Goal: Use online tool/utility: Utilize a website feature to perform a specific function

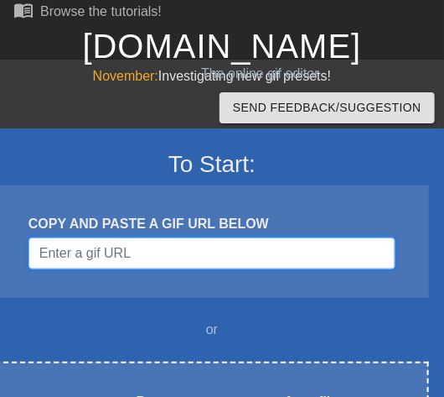
click at [242, 247] on input "Username" at bounding box center [212, 253] width 367 height 32
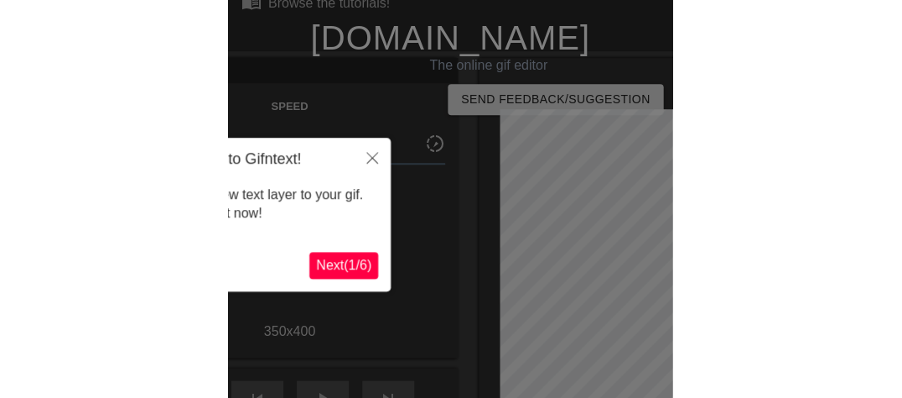
scroll to position [40, 0]
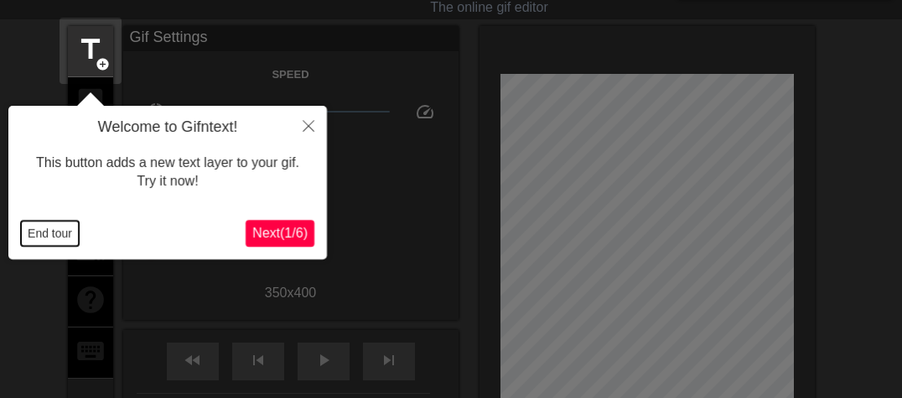
click at [44, 240] on button "End tour" at bounding box center [50, 233] width 58 height 25
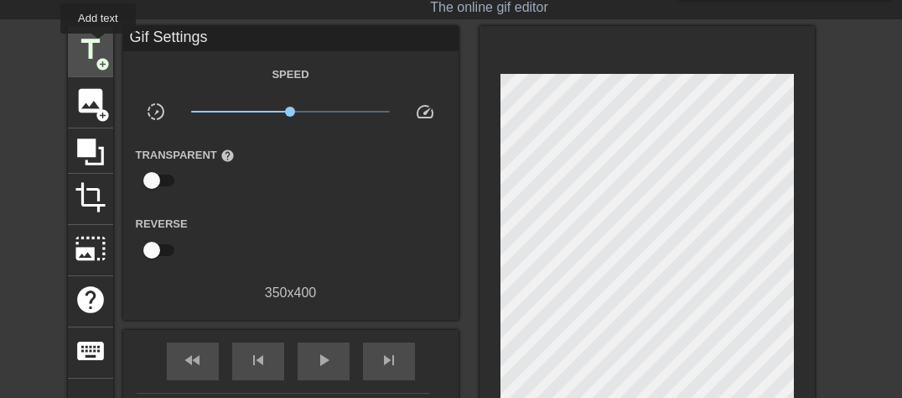
click at [98, 45] on span "title" at bounding box center [91, 50] width 32 height 32
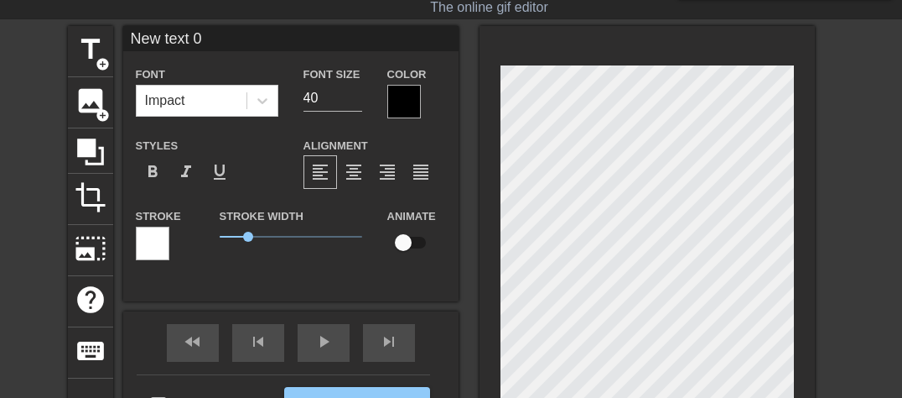
click at [404, 91] on div at bounding box center [404, 102] width 34 height 34
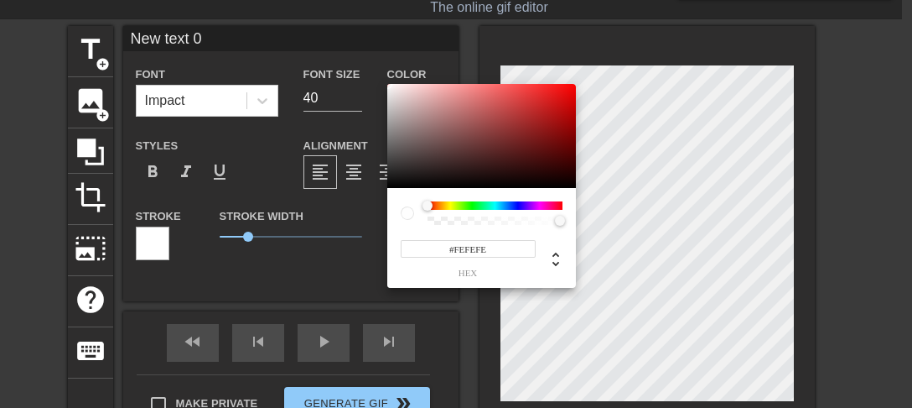
type input "#FFFFFF"
drag, startPoint x: 403, startPoint y: 114, endPoint x: 238, endPoint y: 60, distance: 173.7
click at [238, 60] on div "#FFFFFF hex" at bounding box center [456, 204] width 912 height 408
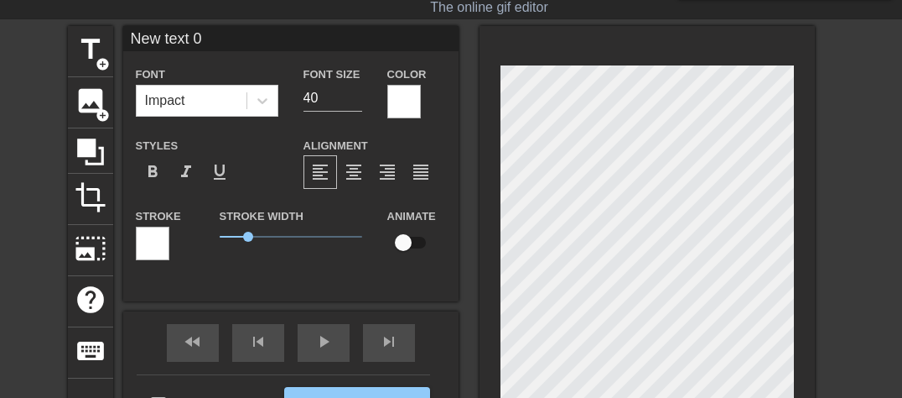
click at [153, 246] on div at bounding box center [153, 243] width 34 height 34
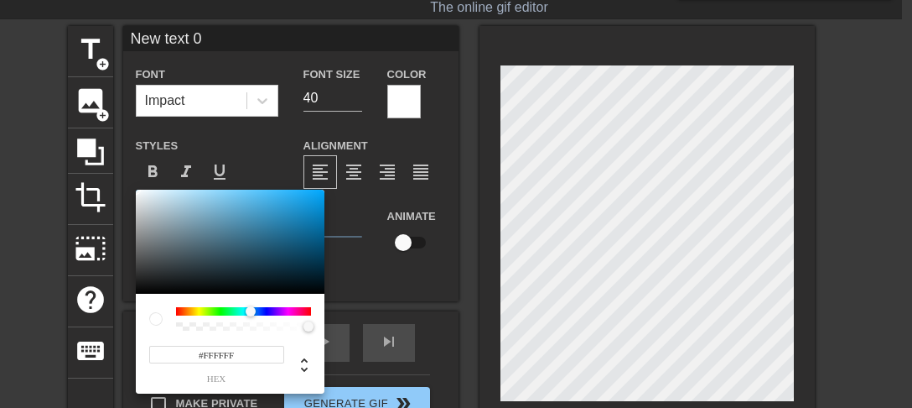
click at [251, 313] on div at bounding box center [243, 311] width 135 height 8
click at [251, 313] on div at bounding box center [251, 311] width 10 height 10
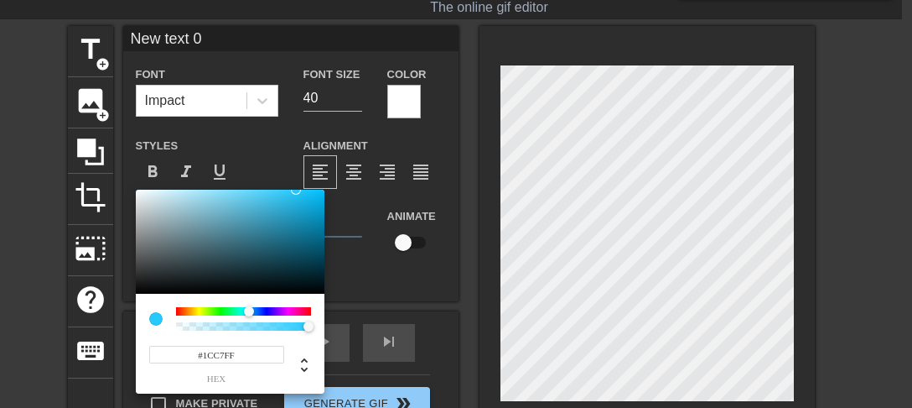
type input "#00C0FF"
drag, startPoint x: 183, startPoint y: 201, endPoint x: 355, endPoint y: 170, distance: 174.7
click at [355, 170] on div "#00C0FF hex" at bounding box center [456, 204] width 912 height 408
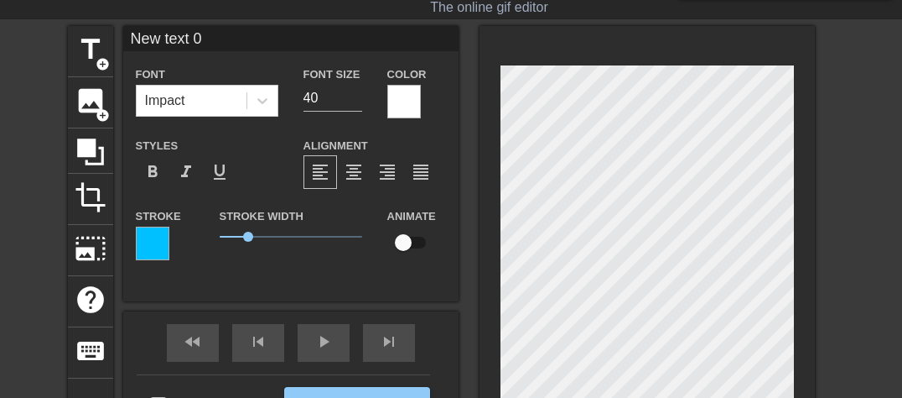
click at [261, 39] on input "New text 0" at bounding box center [290, 38] width 335 height 25
type input "N"
type input "NOSTO"
click at [409, 239] on input "checkbox" at bounding box center [404, 242] width 96 height 32
checkbox input "true"
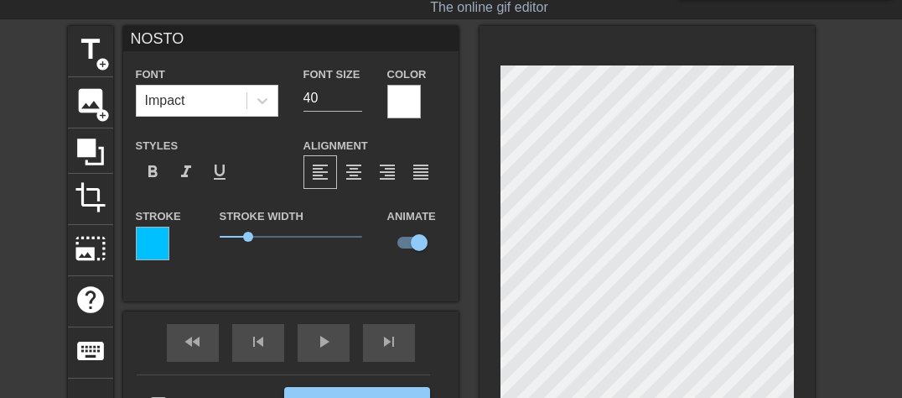
click at [464, 275] on div "title add_circle image add_circle crop photo_size_select_large help keyboard NO…" at bounding box center [441, 237] width 747 height 422
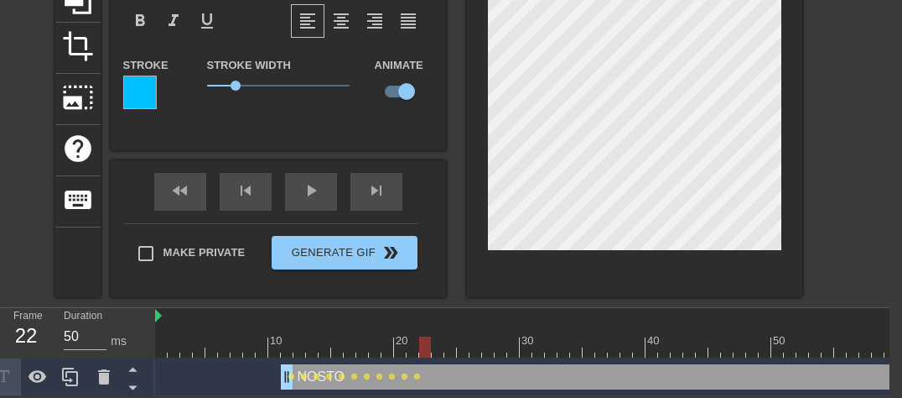
scroll to position [0, 77]
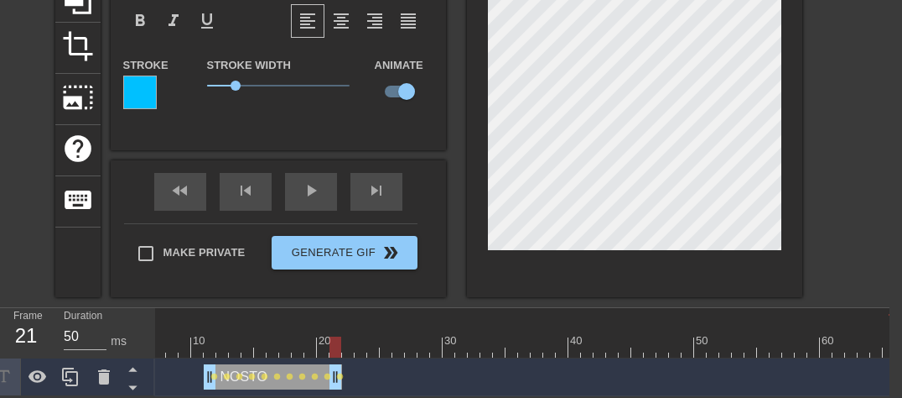
drag, startPoint x: 889, startPoint y: 371, endPoint x: 338, endPoint y: 386, distance: 551.2
click at [338, 386] on div "10 20 30 40 50 60 NOSTO drag_handle drag_handle lens lens lens lens lens lens l…" at bounding box center [522, 352] width 735 height 88
click at [72, 367] on icon at bounding box center [70, 376] width 16 height 18
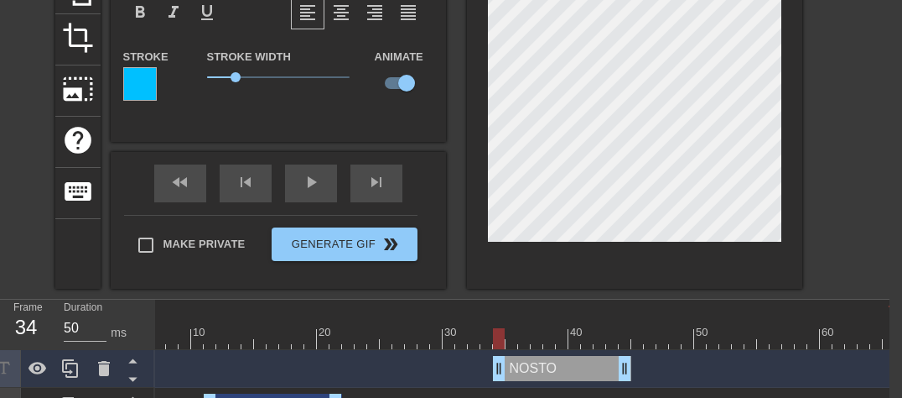
drag, startPoint x: 294, startPoint y: 371, endPoint x: 577, endPoint y: 348, distance: 284.4
click at [577, 348] on div "10 20 30 40 50 60 NOSTO drag_handle drag_handle NOSTO drag_handle drag_handle l…" at bounding box center [522, 362] width 735 height 126
drag, startPoint x: 623, startPoint y: 363, endPoint x: 676, endPoint y: 361, distance: 52.9
click at [792, 342] on div at bounding box center [487, 338] width 818 height 21
drag, startPoint x: 792, startPoint y: 342, endPoint x: 621, endPoint y: 335, distance: 171.2
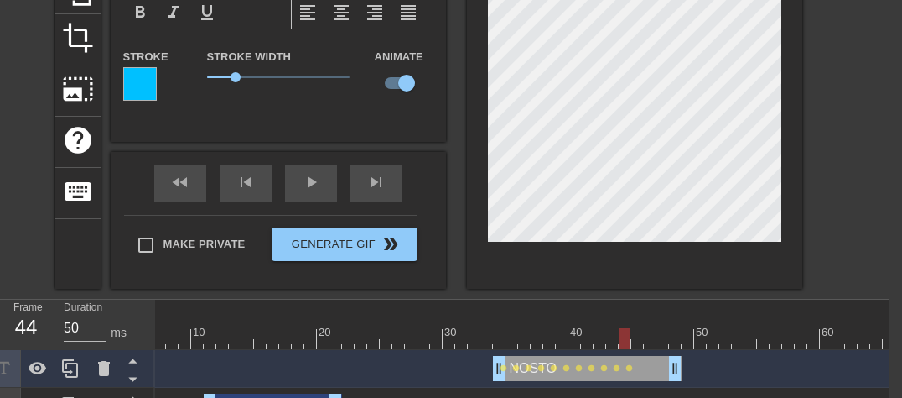
click at [621, 335] on div at bounding box center [625, 338] width 12 height 21
click at [546, 375] on div "NOSTO drag_handle drag_handle" at bounding box center [587, 368] width 189 height 25
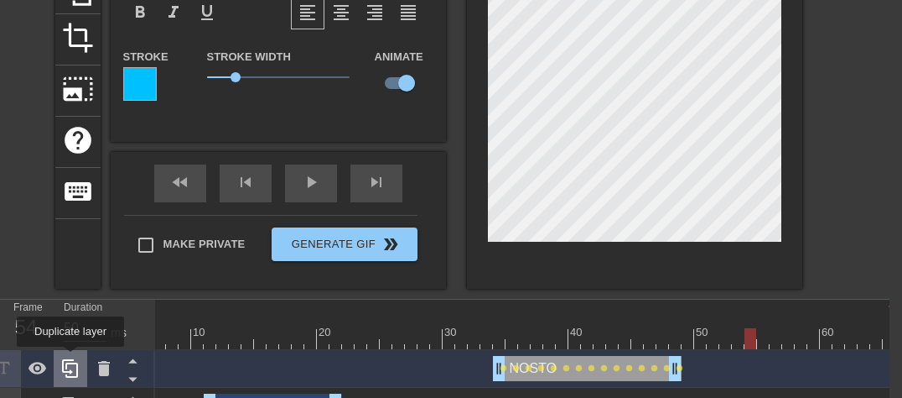
click at [70, 358] on icon at bounding box center [70, 368] width 20 height 20
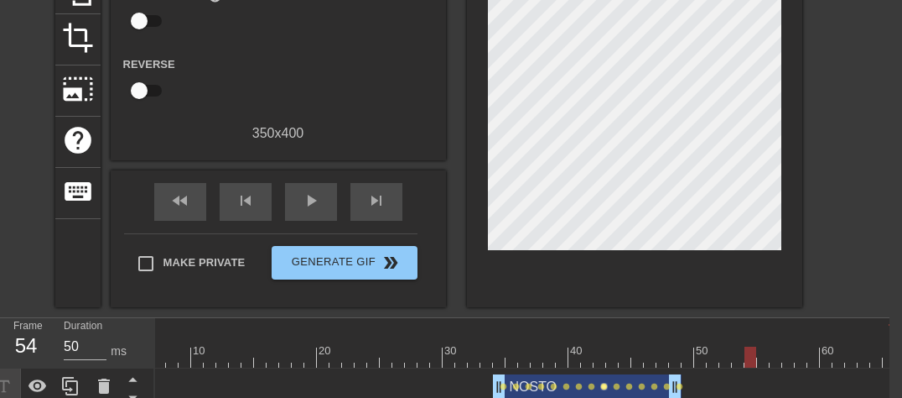
click at [600, 366] on div "10 20 30 40 50 60 NOSTO drag_handle drag_handle lens lens lens lens lens lens l…" at bounding box center [522, 400] width 735 height 164
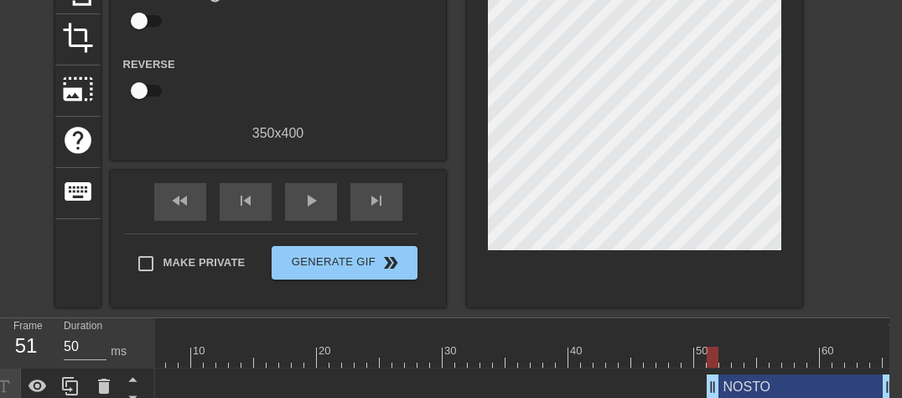
drag, startPoint x: 601, startPoint y: 374, endPoint x: 852, endPoint y: 373, distance: 250.8
click at [852, 374] on div "NOSTO drag_handle drag_handle" at bounding box center [801, 386] width 189 height 25
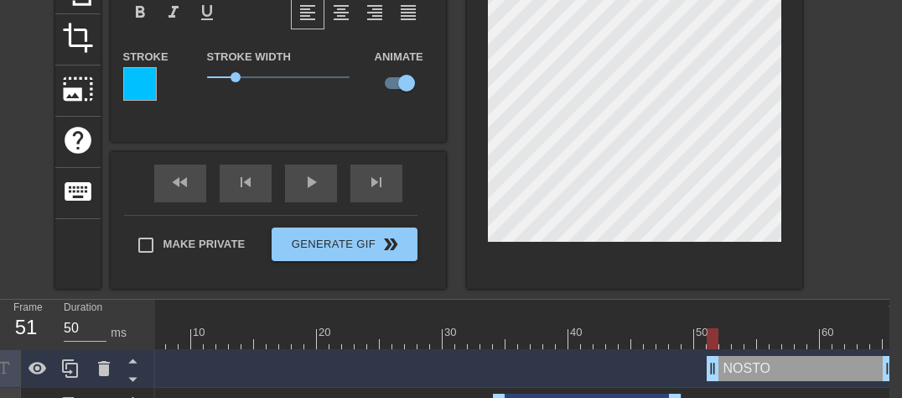
drag, startPoint x: 768, startPoint y: 359, endPoint x: 808, endPoint y: 360, distance: 40.3
click at [808, 360] on div "NOSTO drag_handle drag_handle" at bounding box center [801, 368] width 189 height 25
drag, startPoint x: 779, startPoint y: 371, endPoint x: 808, endPoint y: 371, distance: 28.5
click at [808, 371] on div "NOSTO drag_handle drag_handle" at bounding box center [801, 368] width 189 height 25
click at [745, 375] on div "NOSTO drag_handle drag_handle" at bounding box center [801, 368] width 189 height 25
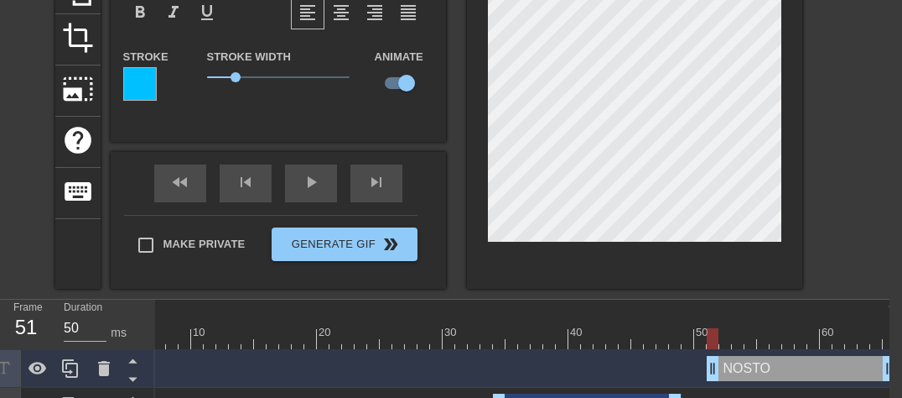
drag, startPoint x: 758, startPoint y: 363, endPoint x: 779, endPoint y: 365, distance: 21.0
click at [779, 365] on div "NOSTO drag_handle drag_handle" at bounding box center [801, 368] width 189 height 25
drag, startPoint x: 715, startPoint y: 371, endPoint x: 751, endPoint y: 369, distance: 36.1
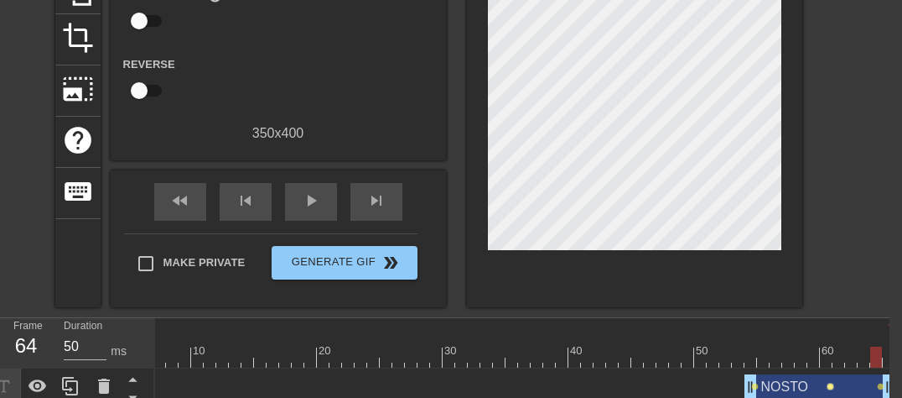
click at [830, 369] on div "NOSTO drag_handle drag_handle lens lens lens" at bounding box center [487, 387] width 818 height 38
click at [829, 386] on span "lens" at bounding box center [831, 386] width 8 height 8
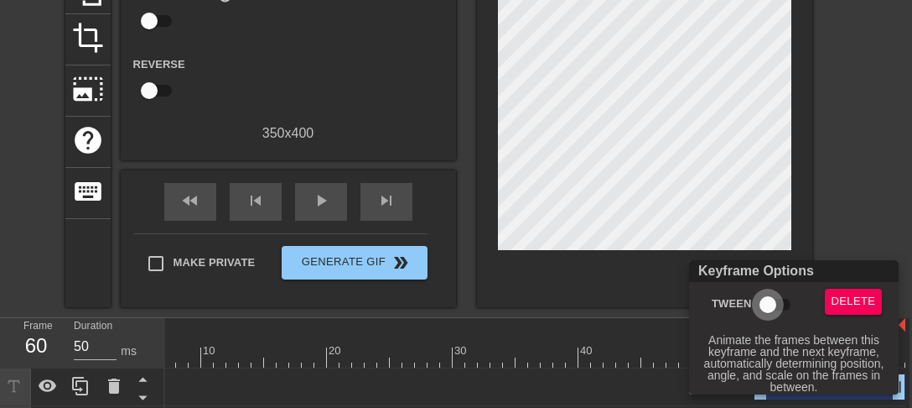
click at [773, 305] on input "Tween" at bounding box center [768, 304] width 96 height 32
checkbox input "true"
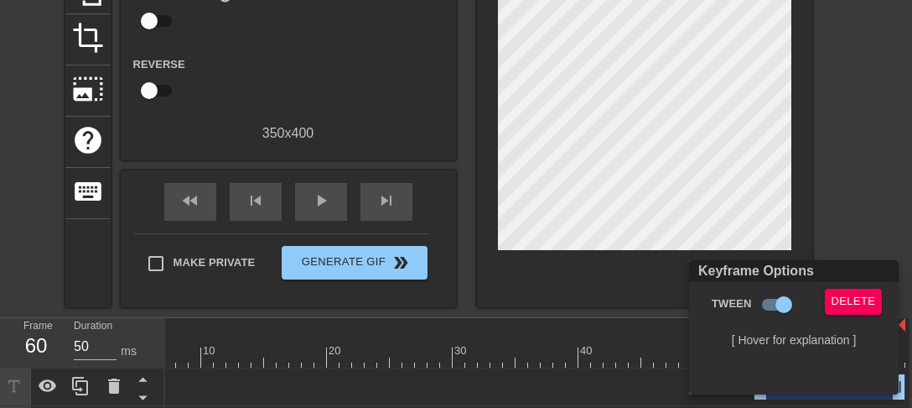
click at [589, 332] on div at bounding box center [456, 204] width 912 height 408
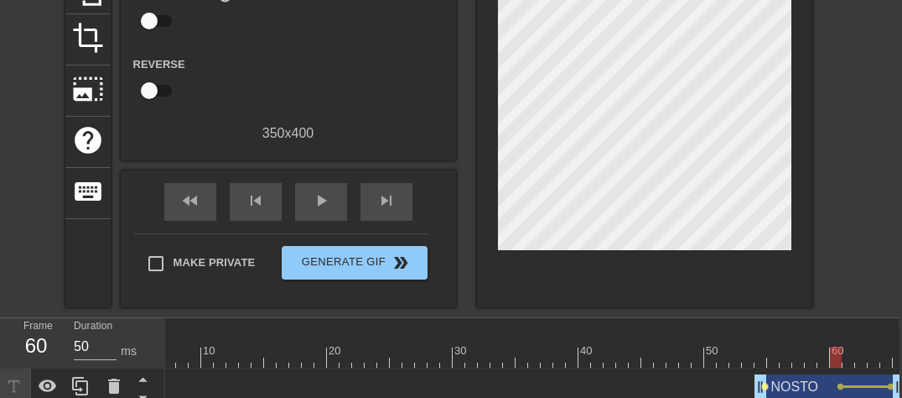
click at [765, 384] on span "lens" at bounding box center [765, 386] width 8 height 8
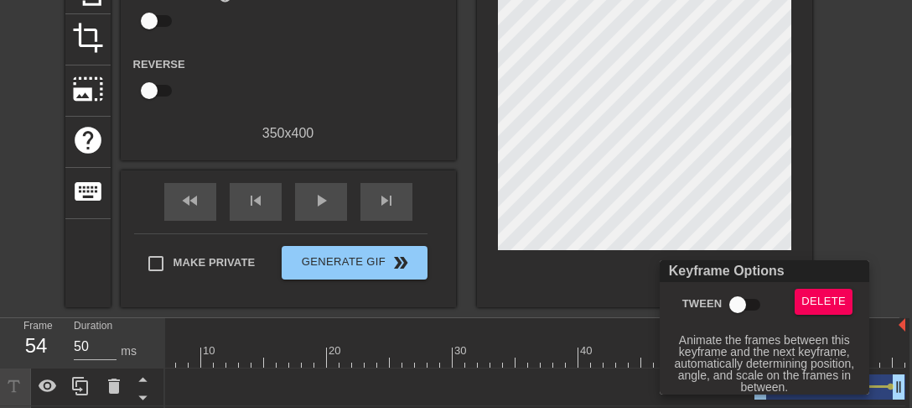
click at [743, 304] on input "Tween" at bounding box center [738, 304] width 96 height 32
checkbox input "true"
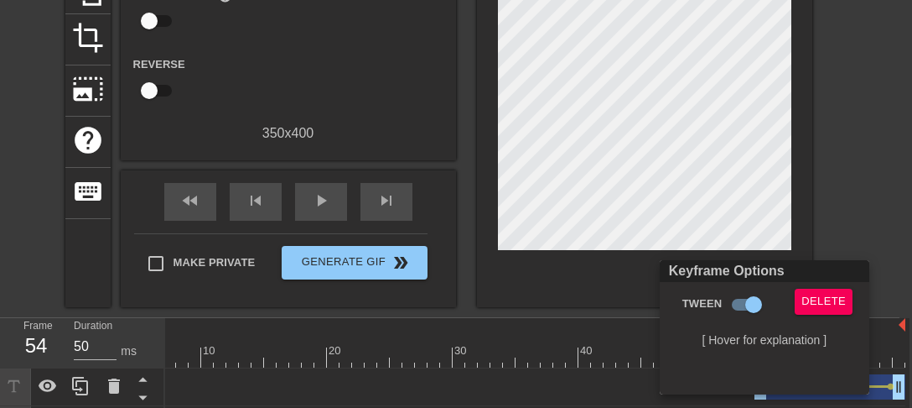
click at [527, 361] on div at bounding box center [456, 204] width 912 height 408
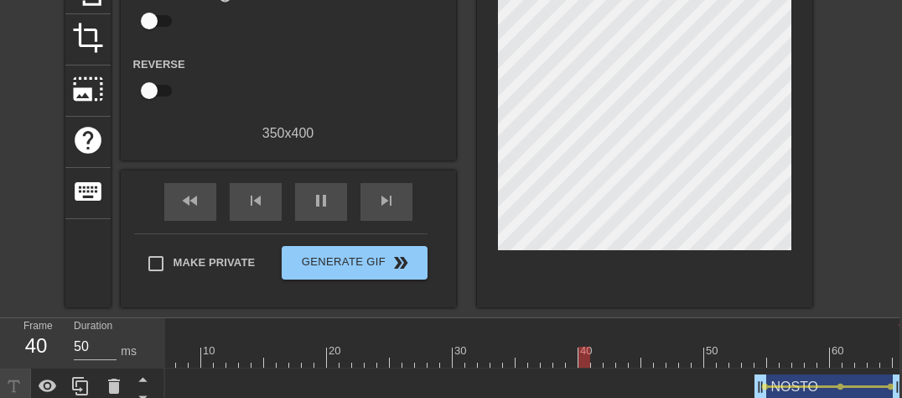
click at [564, 293] on div at bounding box center [644, 87] width 335 height 440
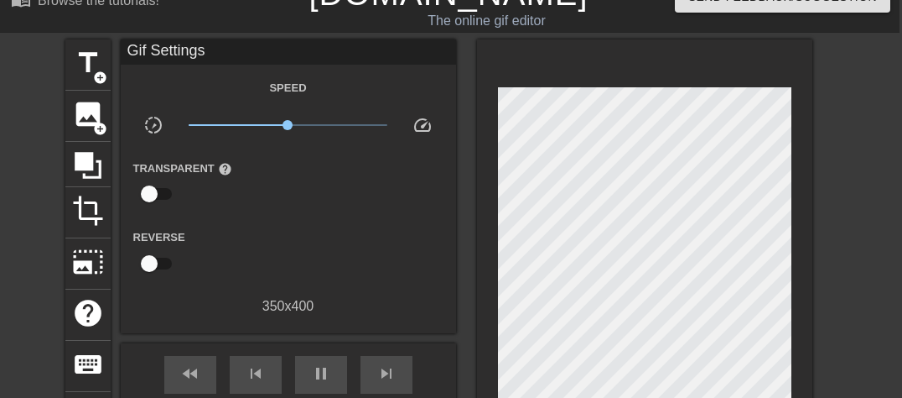
scroll to position [27, 3]
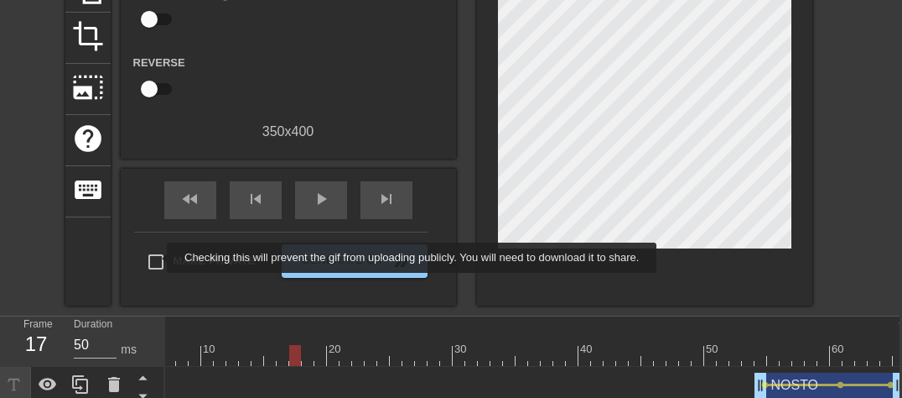
click at [156, 257] on input "Make Private" at bounding box center [155, 261] width 35 height 35
checkbox input "true"
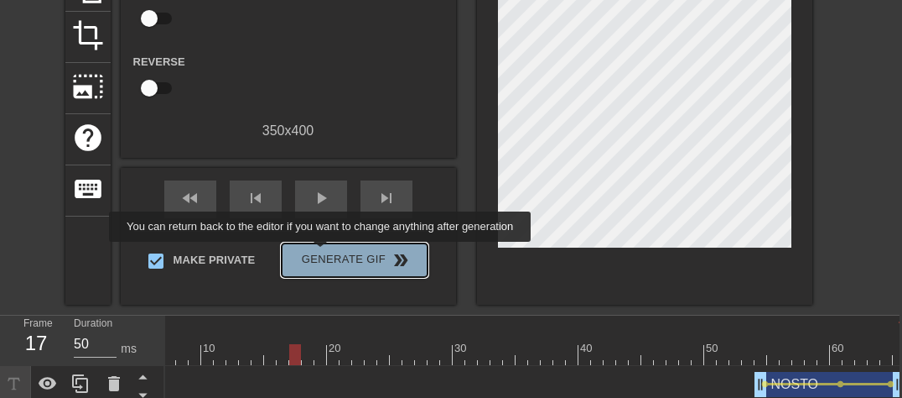
click at [322, 253] on span "Generate Gif double_arrow" at bounding box center [354, 260] width 132 height 20
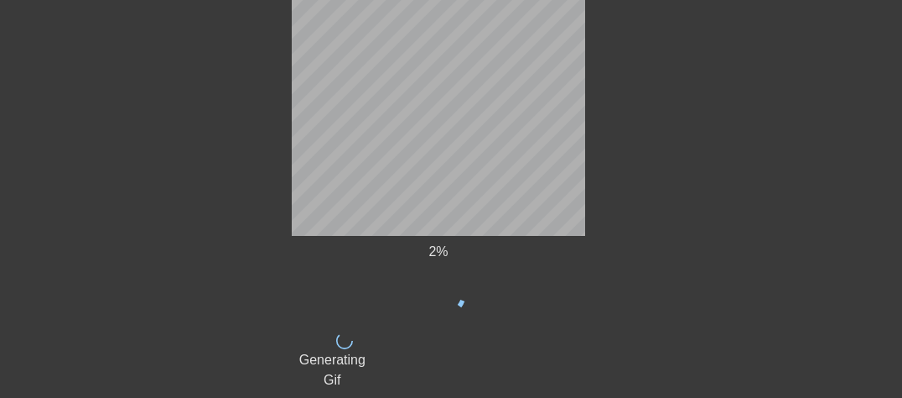
scroll to position [0, 3]
